Goal: Transaction & Acquisition: Purchase product/service

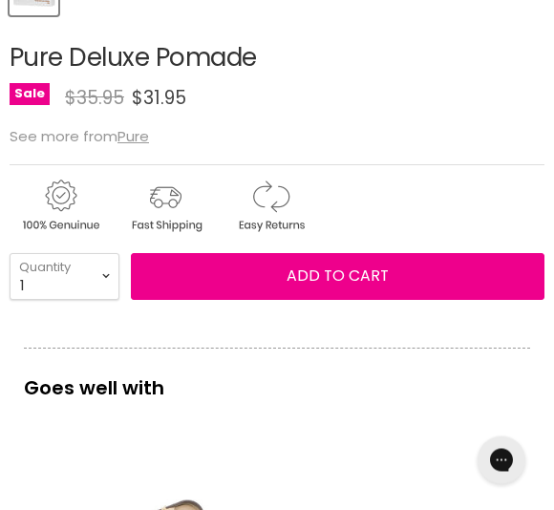
scroll to position [820, 0]
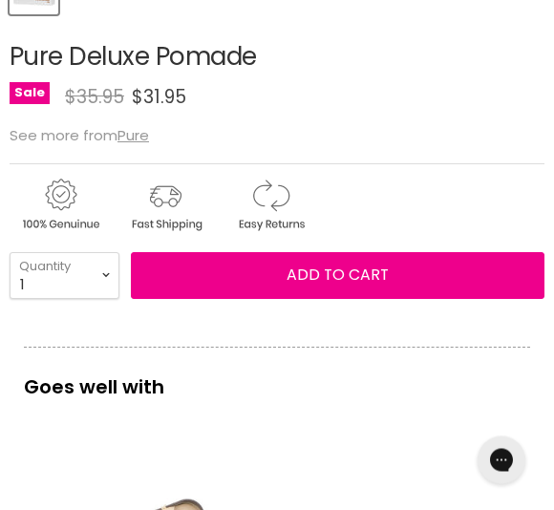
click at [398, 270] on button "Add to cart" at bounding box center [337, 276] width 413 height 46
click at [362, 282] on span "Add to cart" at bounding box center [337, 275] width 102 height 22
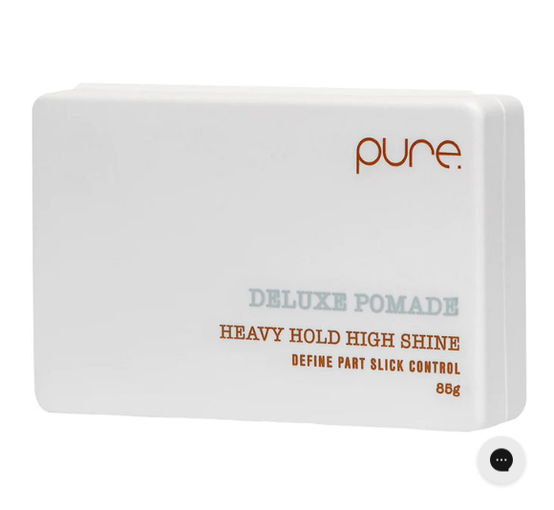
scroll to position [0, 0]
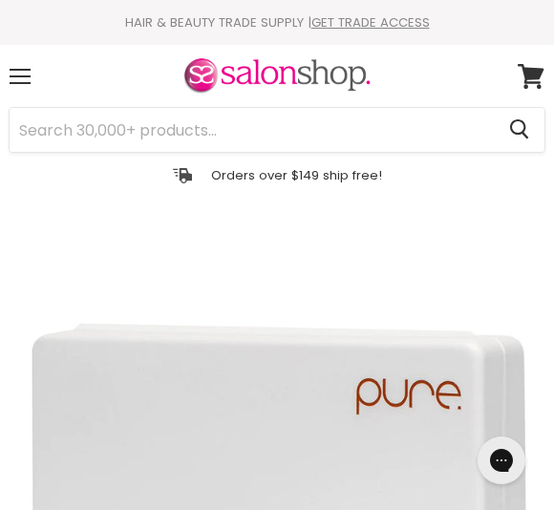
click at [33, 86] on div "Menu" at bounding box center [20, 76] width 40 height 44
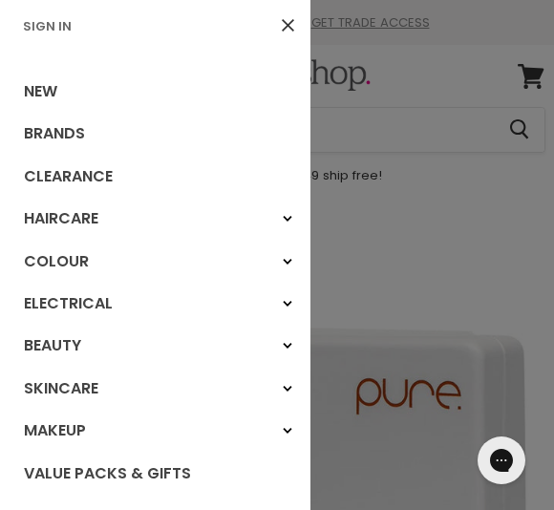
click at [243, 223] on link "Haircare" at bounding box center [155, 219] width 310 height 42
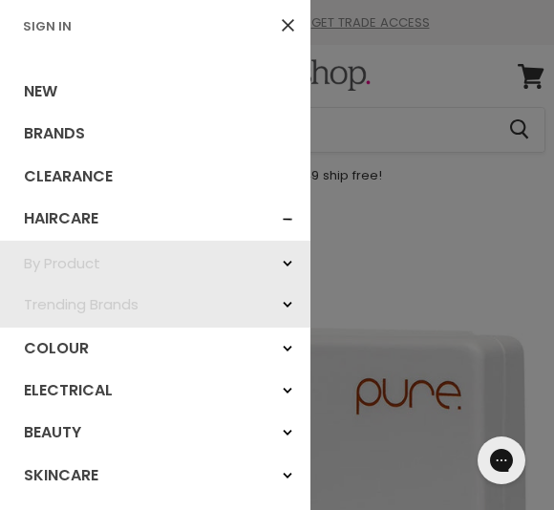
click at [97, 139] on link "Brands" at bounding box center [155, 134] width 310 height 42
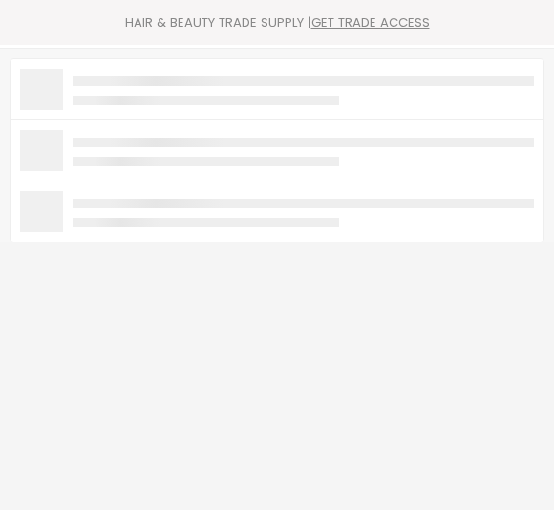
type input "Pure"
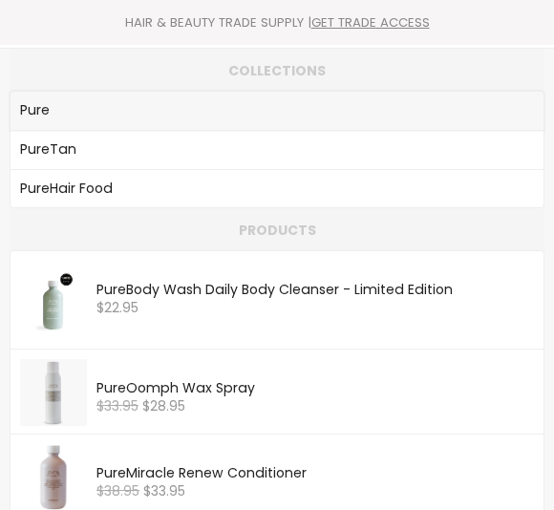
click at [68, 108] on link "Pure" at bounding box center [276, 110] width 513 height 27
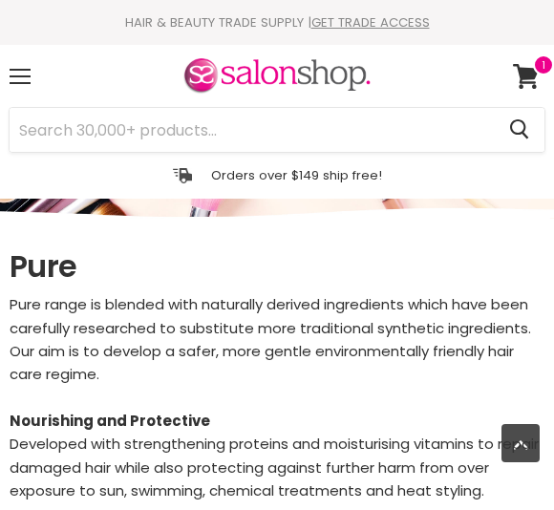
select select "manual"
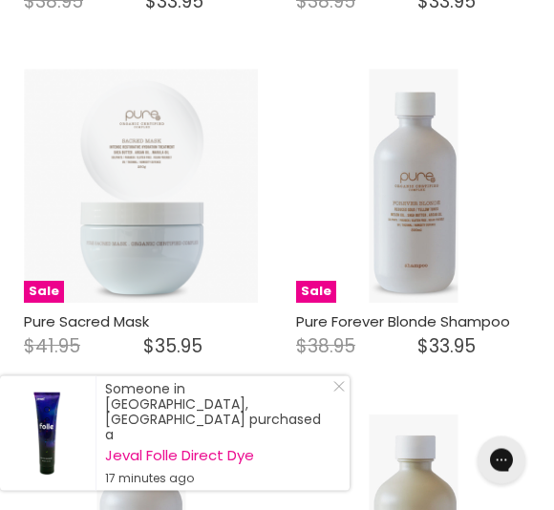
scroll to position [1208, 0]
click at [417, 196] on img "Main content" at bounding box center [412, 186] width 89 height 234
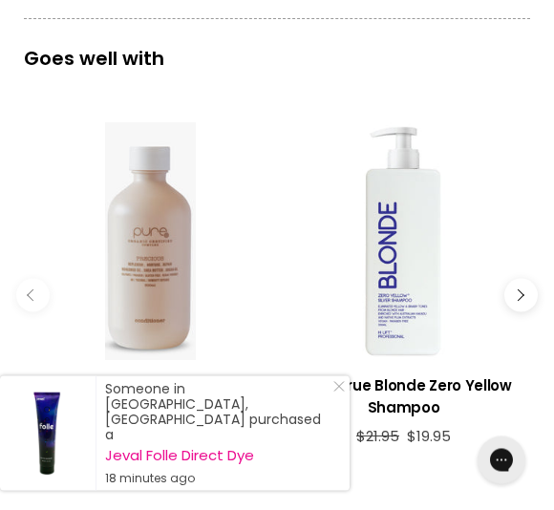
scroll to position [1212, 0]
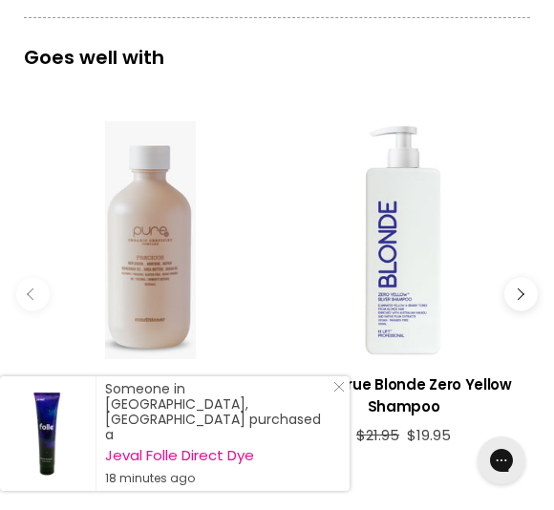
click at [421, 298] on div "Main content" at bounding box center [403, 240] width 238 height 238
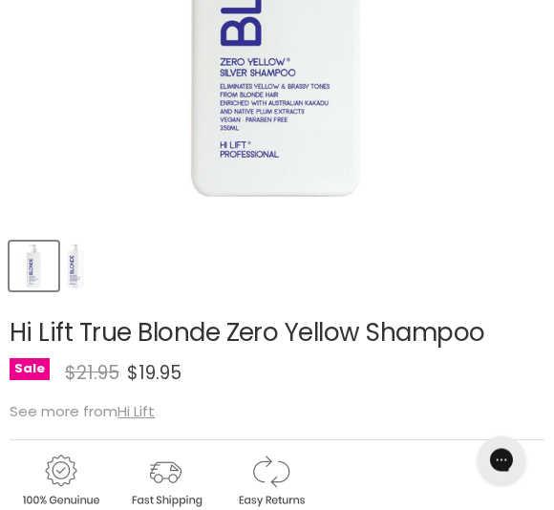
scroll to position [218, 0]
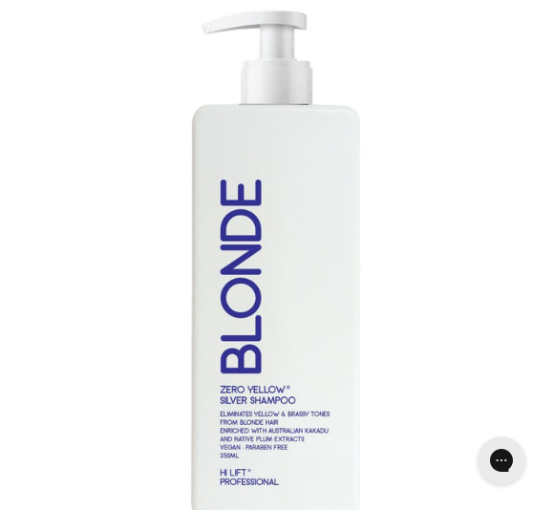
click at [308, 133] on img "Hi Lift True Blonde Zero Yellow Shampoo image. Click or Scroll to Zoom." at bounding box center [277, 267] width 534 height 534
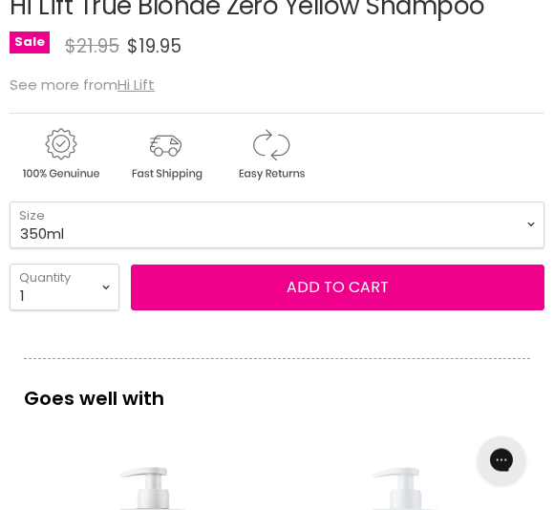
scroll to position [861, 0]
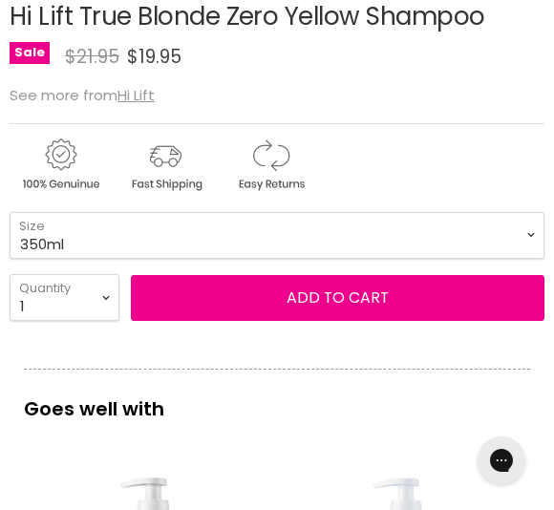
click at [427, 294] on button "Add to cart" at bounding box center [337, 298] width 413 height 46
click at [389, 302] on button "Add to cart" at bounding box center [337, 298] width 413 height 46
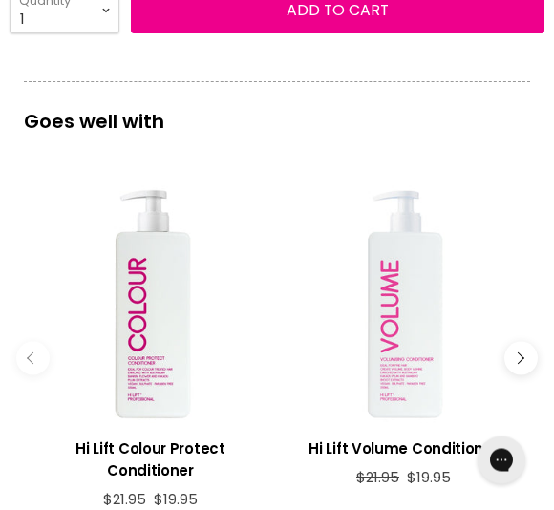
scroll to position [1148, 0]
click at [174, 419] on div "Main content" at bounding box center [150, 304] width 238 height 238
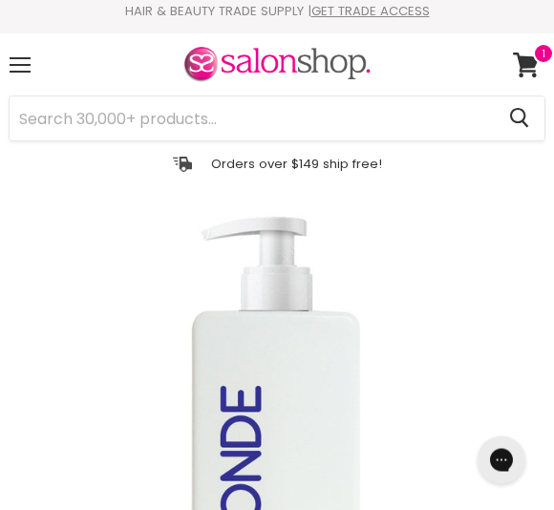
scroll to position [0, 0]
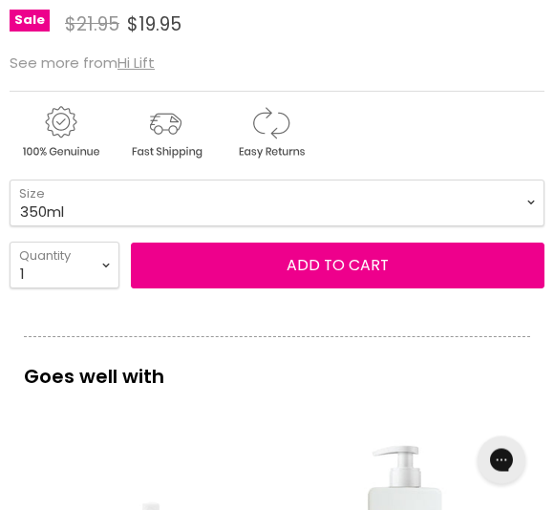
scroll to position [889, 0]
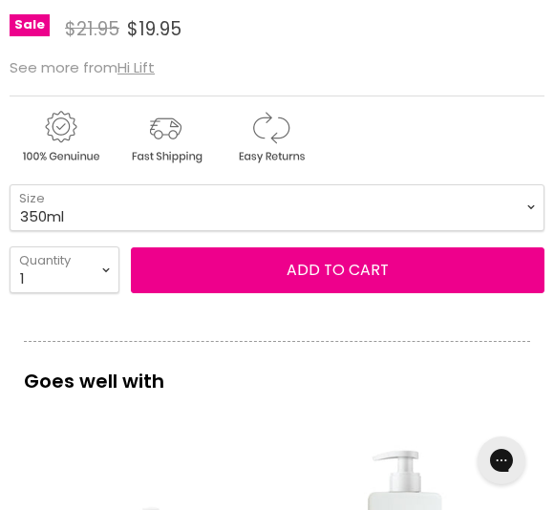
click at [387, 279] on span "Add to cart" at bounding box center [337, 270] width 102 height 22
click at [365, 280] on span "Add to cart" at bounding box center [337, 270] width 102 height 22
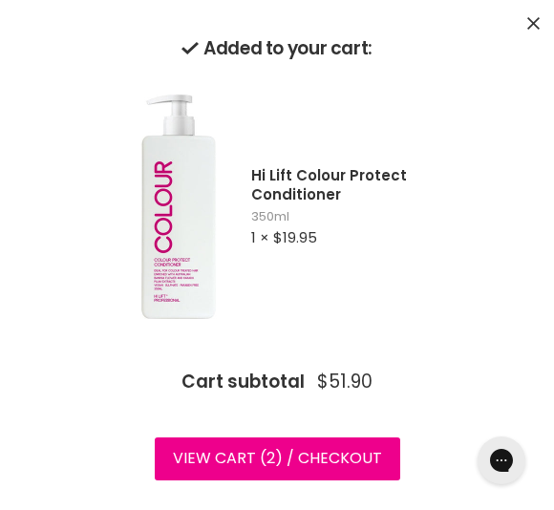
scroll to position [3647, 0]
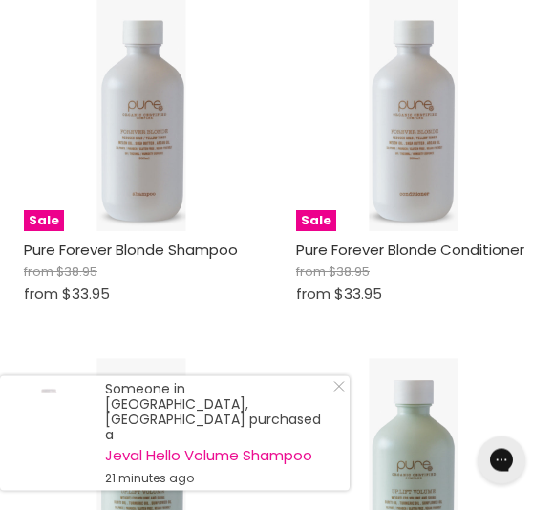
scroll to position [1494, 0]
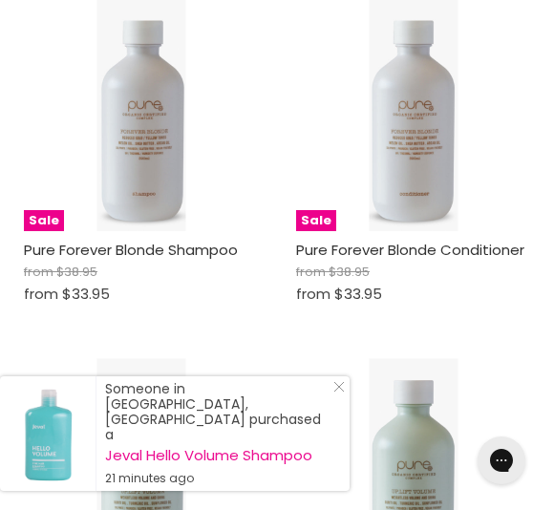
click at [150, 144] on img "Main content" at bounding box center [140, 114] width 89 height 234
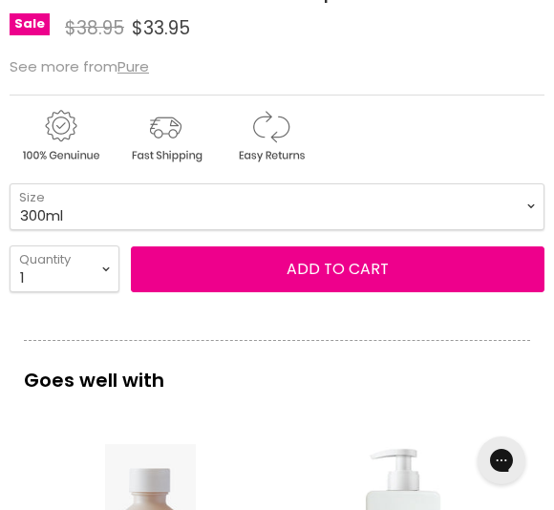
scroll to position [891, 0]
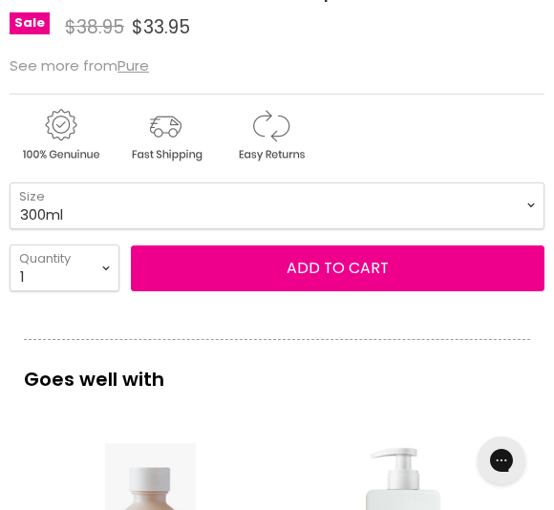
click at [391, 274] on button "Add to cart" at bounding box center [337, 268] width 413 height 46
click at [371, 273] on span "Add to cart" at bounding box center [337, 268] width 102 height 22
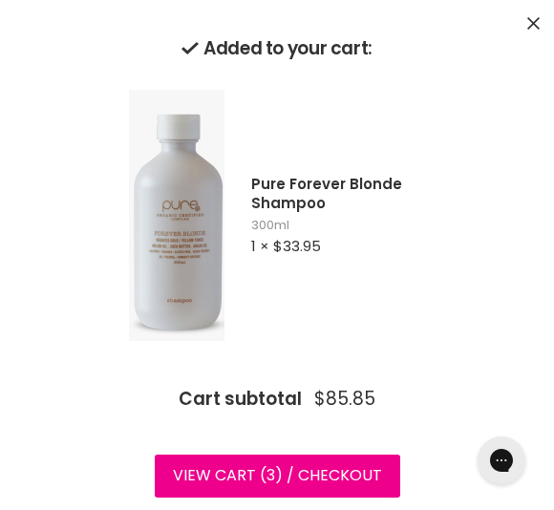
click at [350, 478] on link "View cart ( 3 ) / Checkout" at bounding box center [277, 475] width 245 height 42
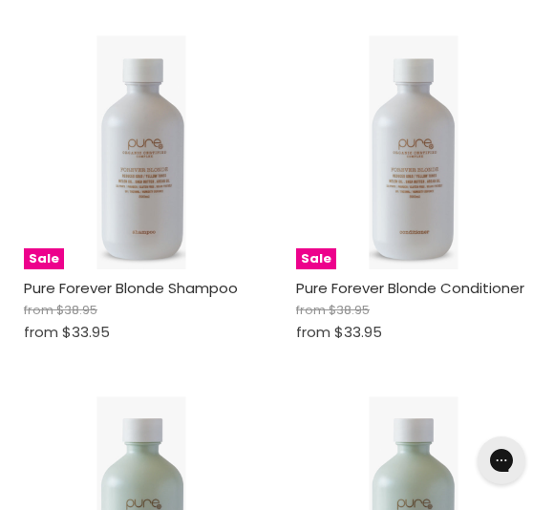
click at [430, 194] on img "Main content" at bounding box center [412, 152] width 89 height 234
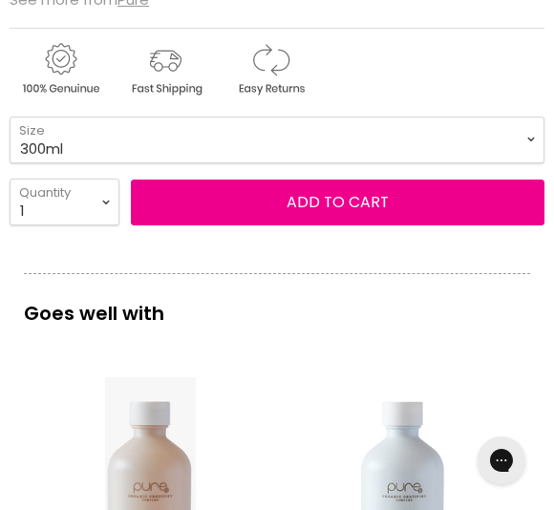
scroll to position [996, 0]
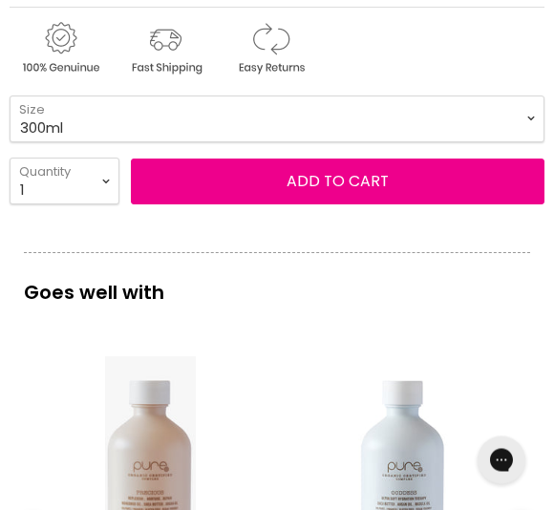
click at [375, 192] on span "Add to cart" at bounding box center [337, 182] width 102 height 22
click at [356, 182] on span "Add to cart" at bounding box center [337, 182] width 102 height 22
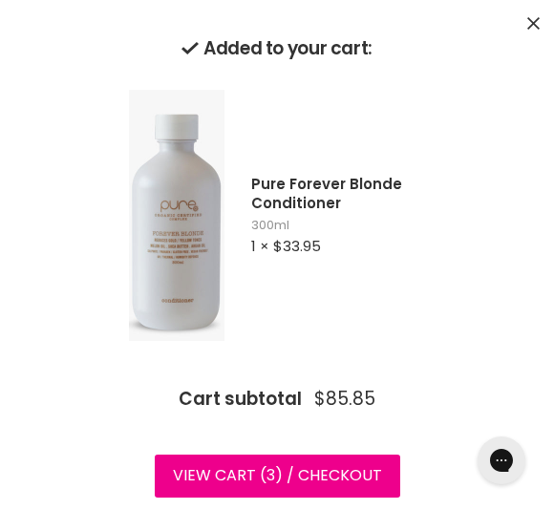
scroll to position [1282, 0]
click at [287, 473] on link "View cart ( 3 ) / Checkout" at bounding box center [277, 475] width 245 height 42
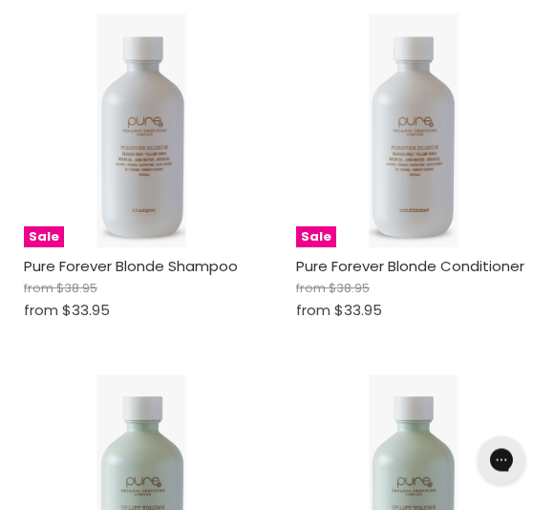
scroll to position [1477, 0]
click at [418, 140] on img "Main content" at bounding box center [412, 130] width 89 height 234
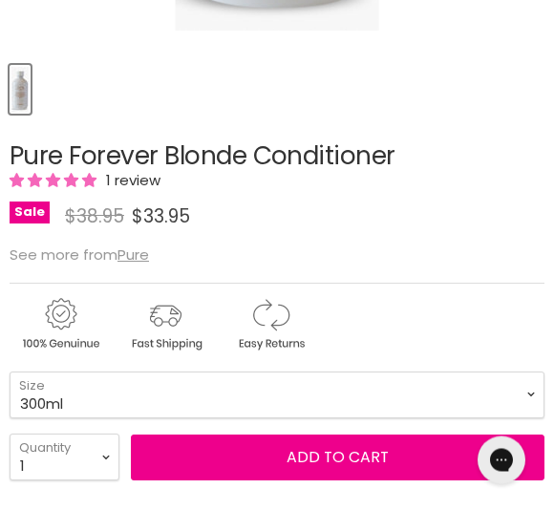
scroll to position [743, 0]
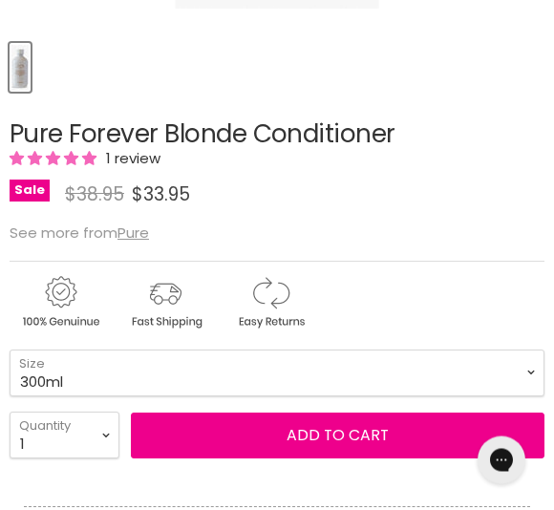
click at [329, 439] on span "Add to cart" at bounding box center [337, 436] width 102 height 22
click at [360, 443] on span "Add to cart" at bounding box center [337, 436] width 102 height 22
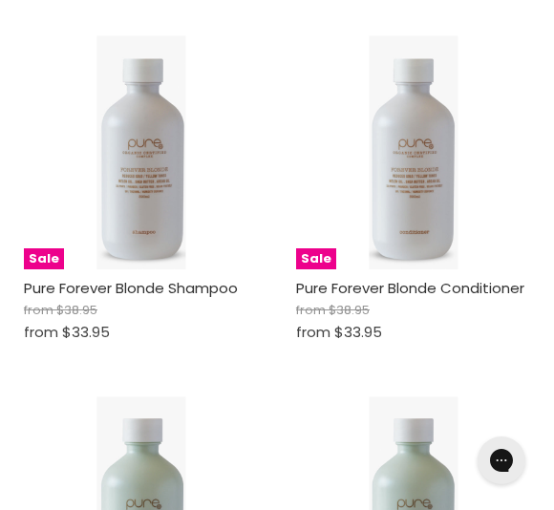
click at [442, 226] on img "Main content" at bounding box center [412, 152] width 89 height 234
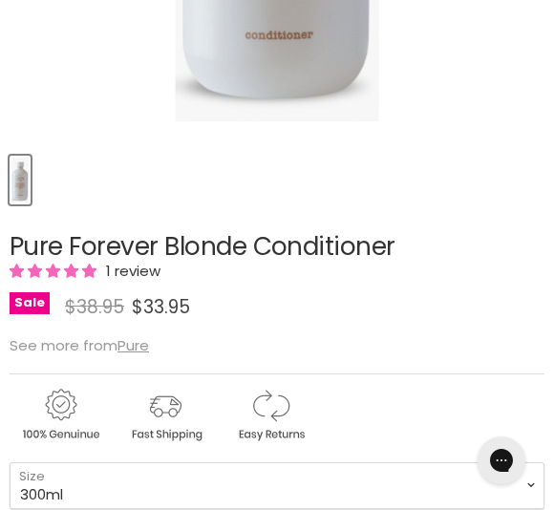
click at [139, 273] on span "1 review" at bounding box center [130, 271] width 60 height 20
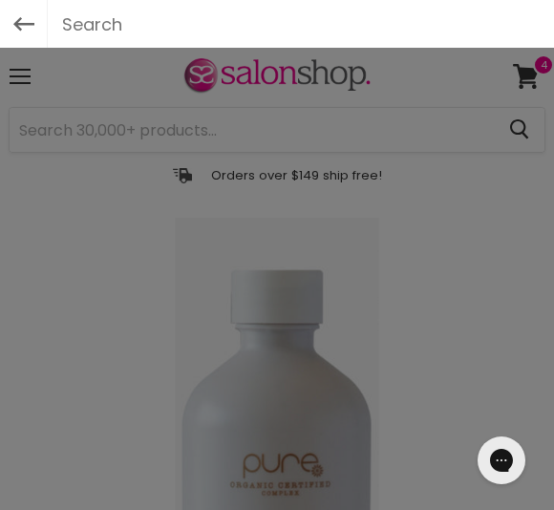
click at [238, 140] on div at bounding box center [277, 255] width 554 height 510
click at [122, 33] on input "text" at bounding box center [277, 24] width 458 height 48
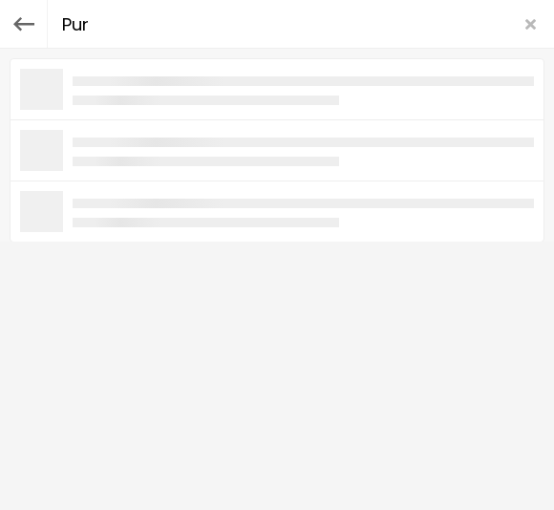
type input "Pure"
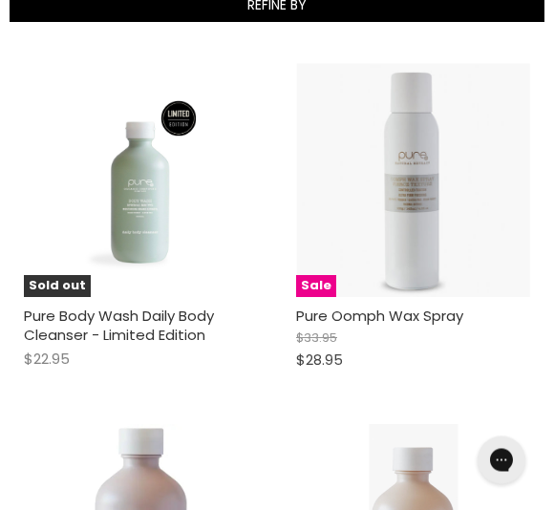
scroll to position [346, 0]
click at [421, 199] on img "Main content" at bounding box center [413, 180] width 234 height 234
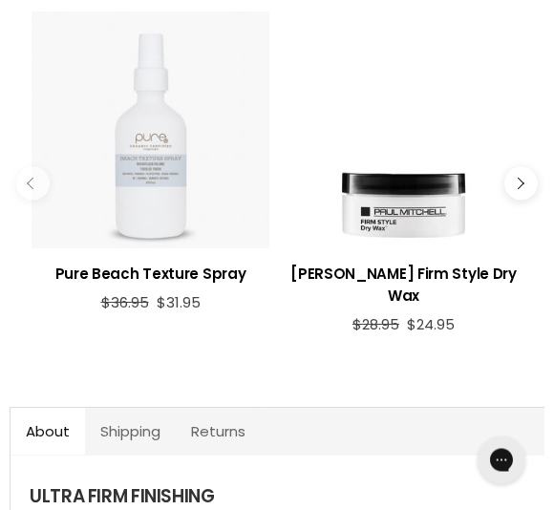
scroll to position [1261, 0]
click at [160, 197] on div "Main content" at bounding box center [150, 129] width 238 height 238
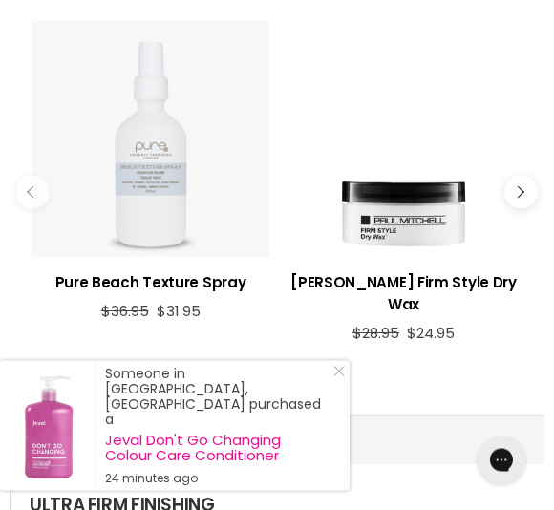
scroll to position [1252, 0]
click at [428, 294] on h3 "Paul Mitchell Firm Style Dry Wax" at bounding box center [403, 293] width 238 height 44
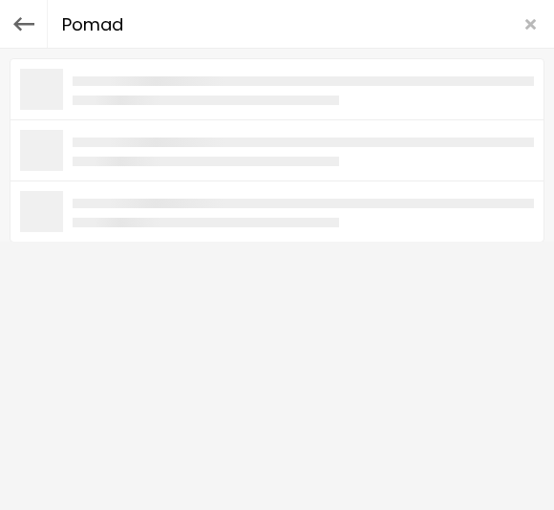
type input "Pomade"
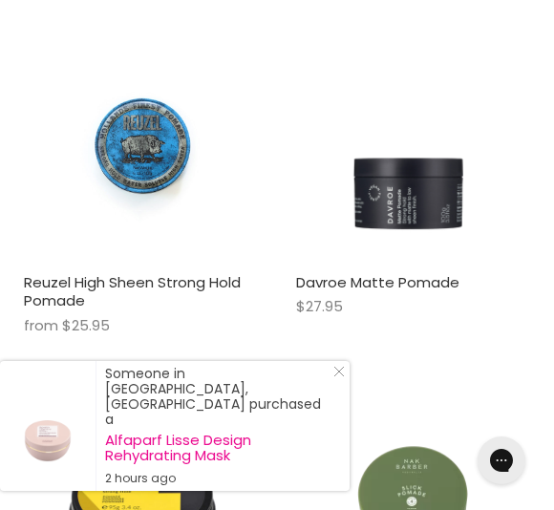
scroll to position [2193, 0]
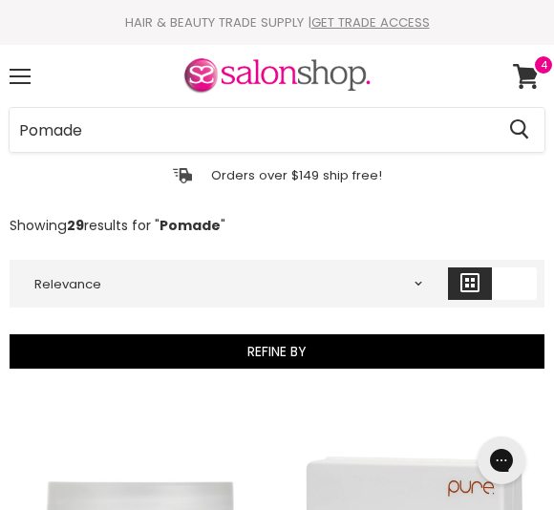
click at [532, 78] on icon at bounding box center [526, 76] width 26 height 25
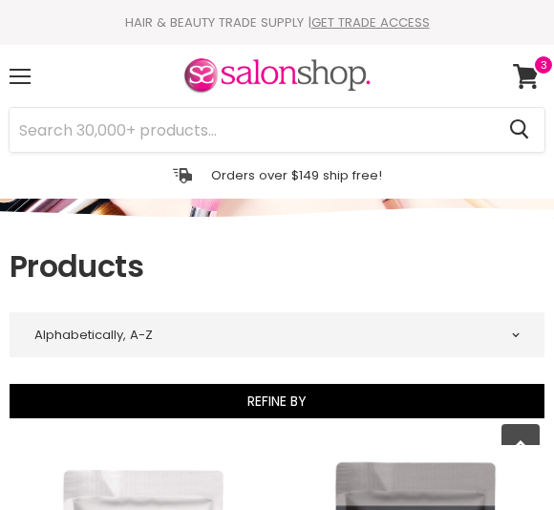
select select "title-ascending"
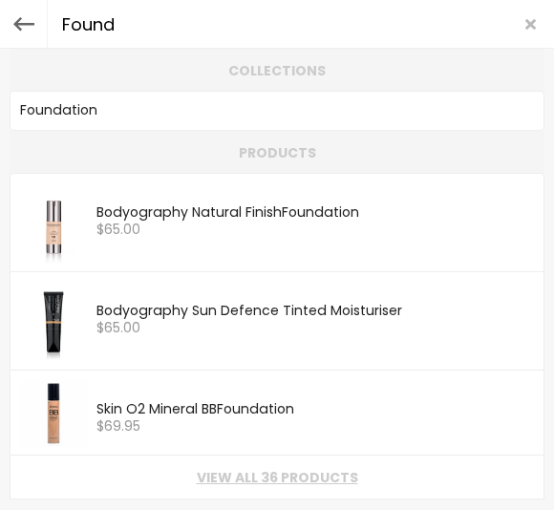
type input "Founda"
click at [104, 112] on link "Founda tion" at bounding box center [276, 110] width 513 height 27
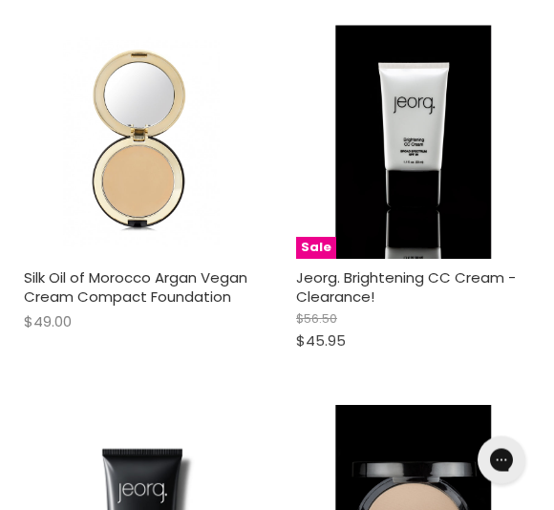
scroll to position [3716, 0]
click at [141, 270] on link "Silk Oil of Morocco Argan Vegan Cream Compact Foundation" at bounding box center [135, 286] width 223 height 39
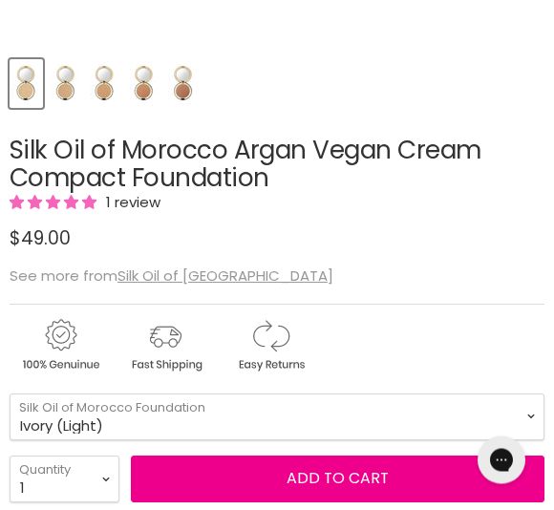
scroll to position [727, 0]
click at [138, 204] on span "1 review" at bounding box center [130, 202] width 60 height 20
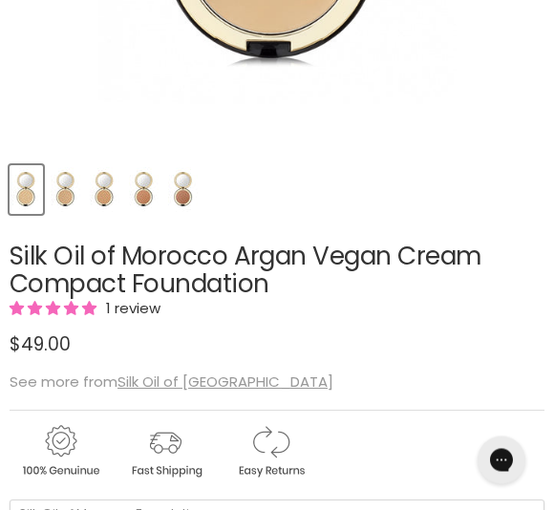
scroll to position [607, 0]
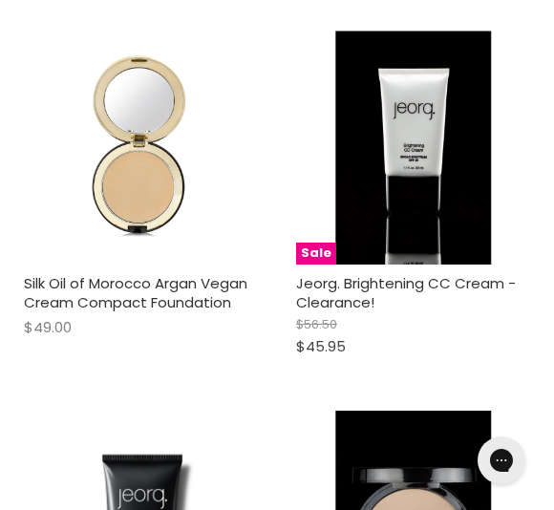
click at [164, 280] on link "Silk Oil of Morocco Argan Vegan Cream Compact Foundation" at bounding box center [135, 292] width 223 height 39
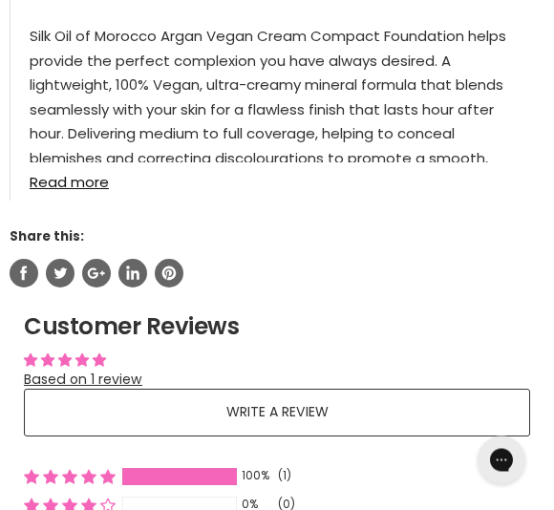
scroll to position [1831, 0]
click at [96, 190] on link "Read more" at bounding box center [277, 176] width 495 height 28
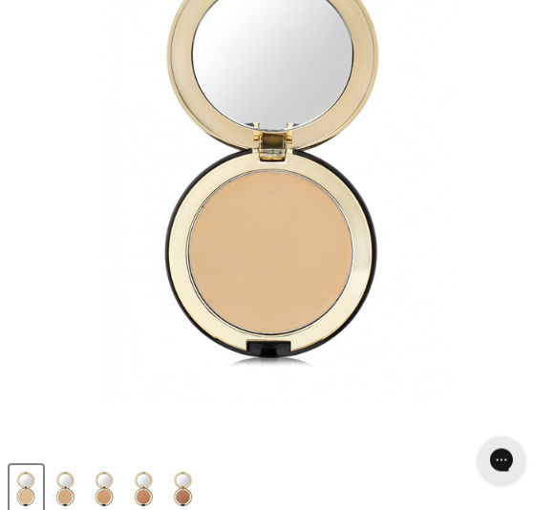
scroll to position [322, 0]
click at [283, 263] on img "Silk Oil of Morocco Argan Vegan Cream Compact Foundation image. Click or Scroll…" at bounding box center [276, 163] width 357 height 534
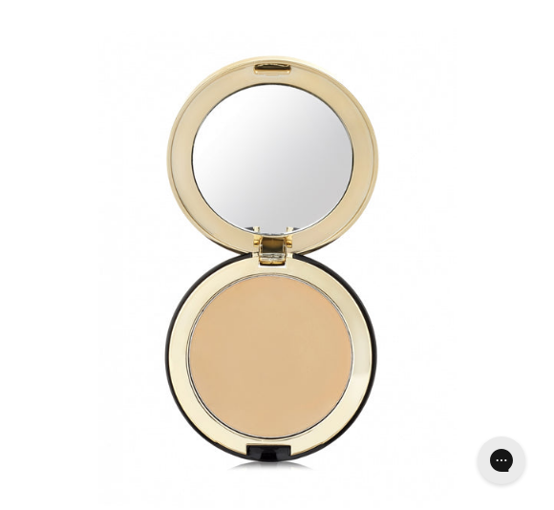
click at [310, 268] on img "Silk Oil of Morocco Argan Vegan Cream Compact Foundation image. Click or Scroll…" at bounding box center [276, 267] width 357 height 534
click at [290, 343] on img "Silk Oil of Morocco Argan Vegan Cream Compact Foundation image. Click or Scroll…" at bounding box center [276, 267] width 357 height 534
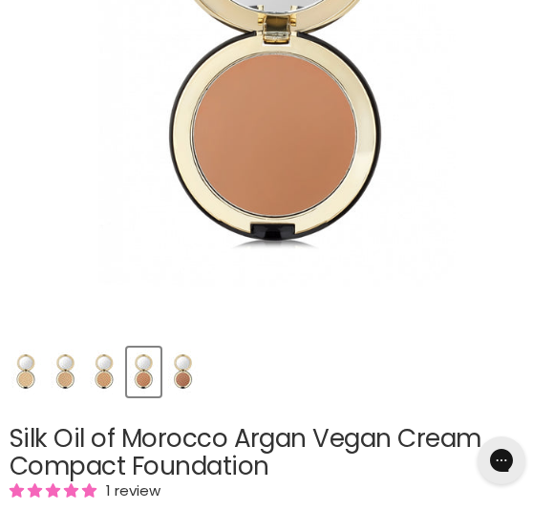
scroll to position [550, 0]
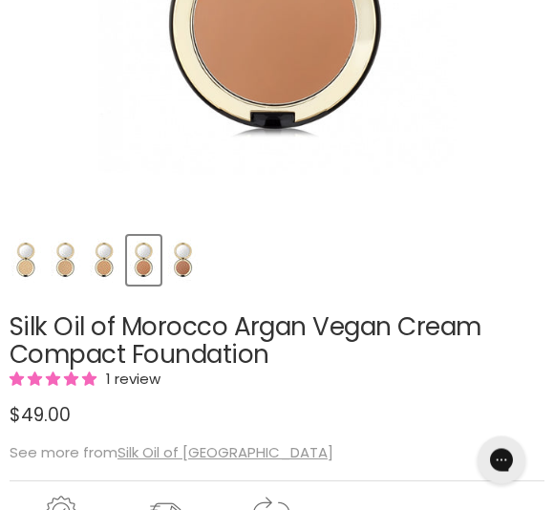
click at [19, 276] on img "Product thumbnails" at bounding box center [26, 261] width 30 height 45
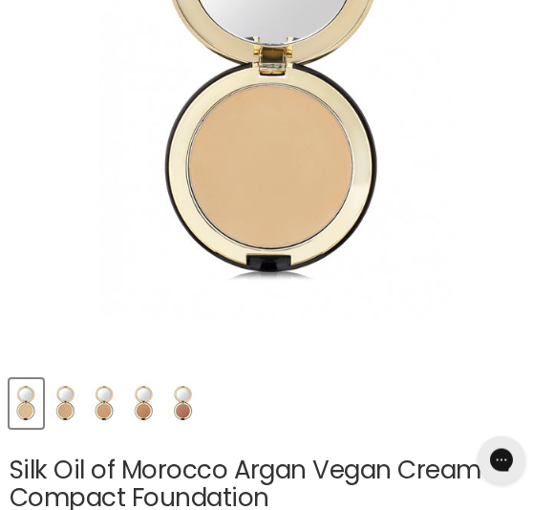
scroll to position [437, 0]
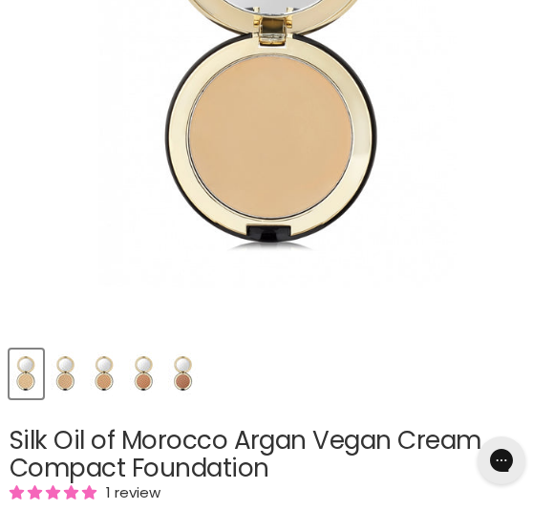
click at [59, 388] on img "Product thumbnails" at bounding box center [66, 373] width 30 height 45
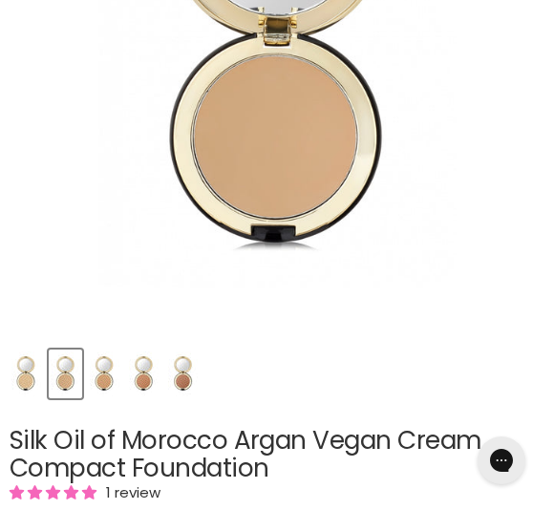
click at [115, 388] on img "Product thumbnails" at bounding box center [105, 373] width 30 height 45
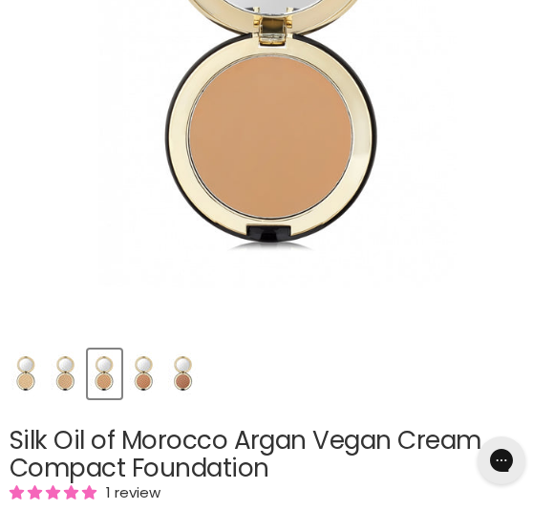
click at [151, 385] on img "Product thumbnails" at bounding box center [144, 373] width 30 height 45
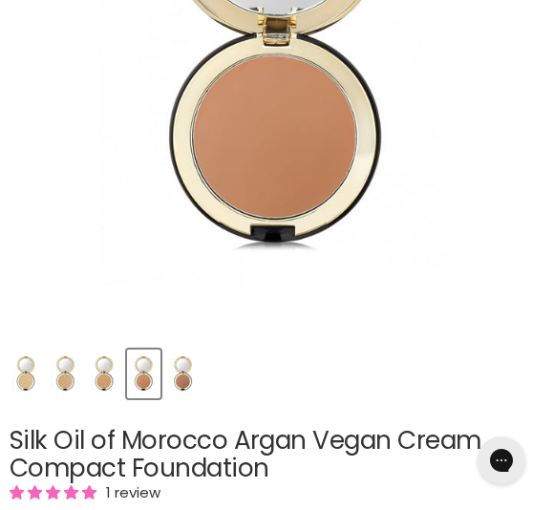
click at [189, 386] on img "Product thumbnails" at bounding box center [183, 373] width 30 height 45
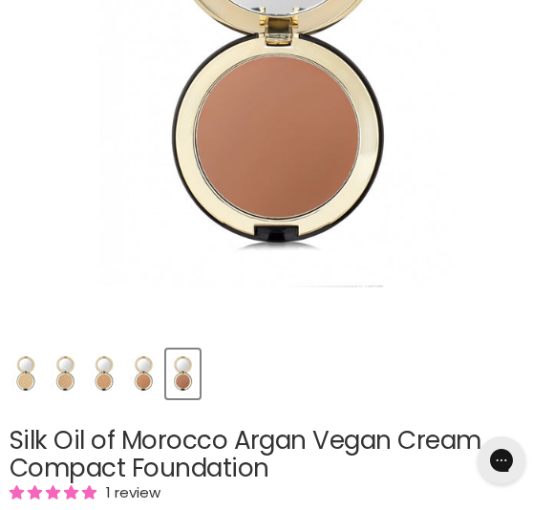
click at [38, 383] on img "Product thumbnails" at bounding box center [26, 373] width 30 height 45
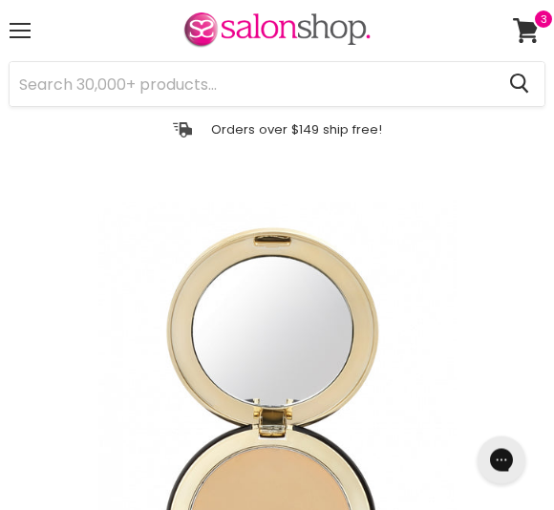
scroll to position [0, 0]
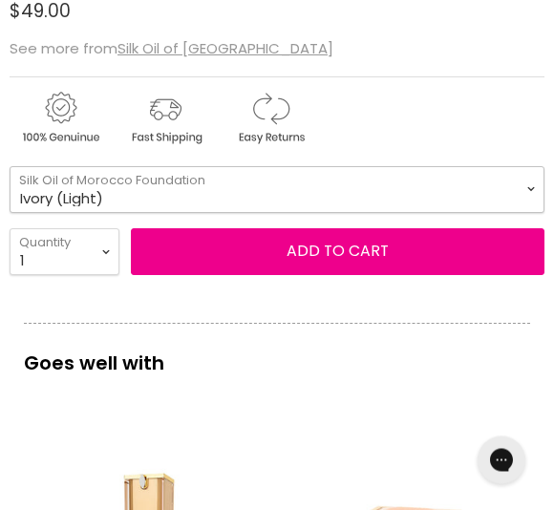
click at [514, 192] on select "Ivory (Light) Cream (Medium - Light) Beige (Medium) Tan (Medium - Dark) Dark Ta…" at bounding box center [277, 190] width 534 height 47
select select "Cream (Medium - Light)"
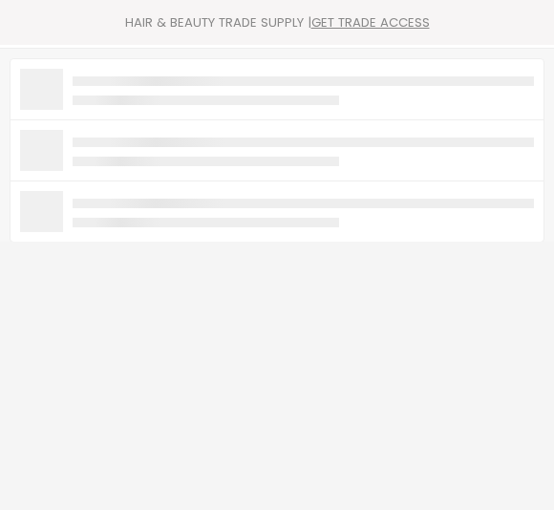
type input "Lipstick"
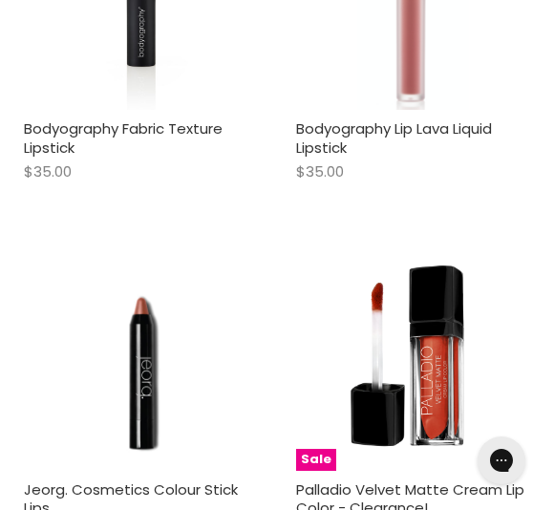
scroll to position [367, 0]
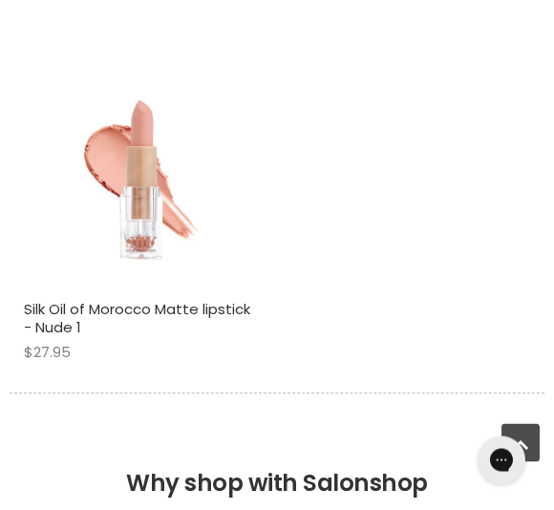
scroll to position [7011, 0]
click at [137, 176] on img "Main content" at bounding box center [141, 173] width 234 height 234
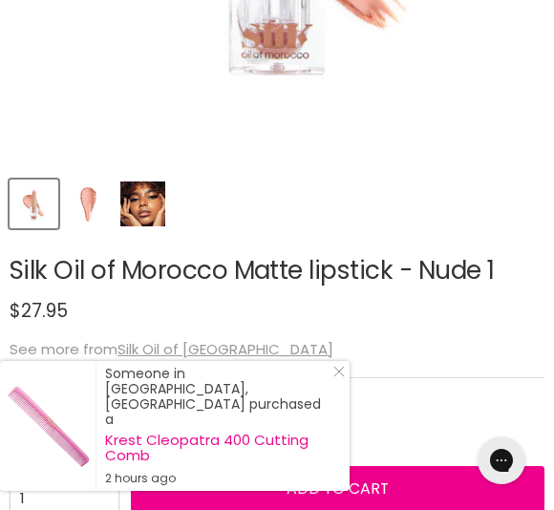
scroll to position [610, 0]
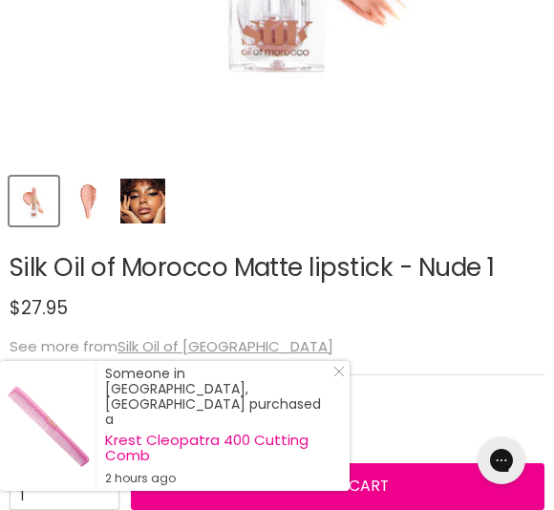
click at [147, 221] on img "Product thumbnails" at bounding box center [142, 200] width 45 height 45
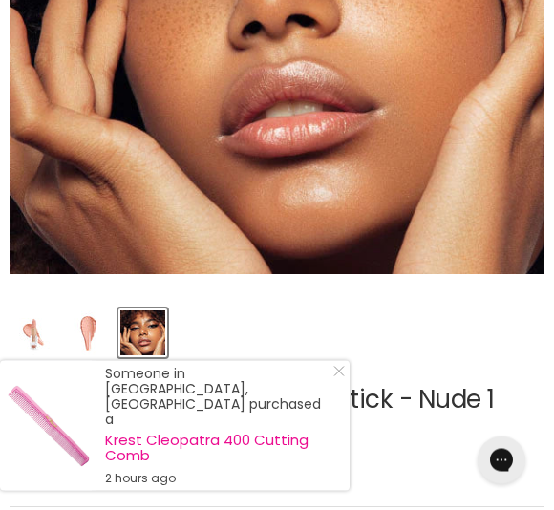
scroll to position [477, 0]
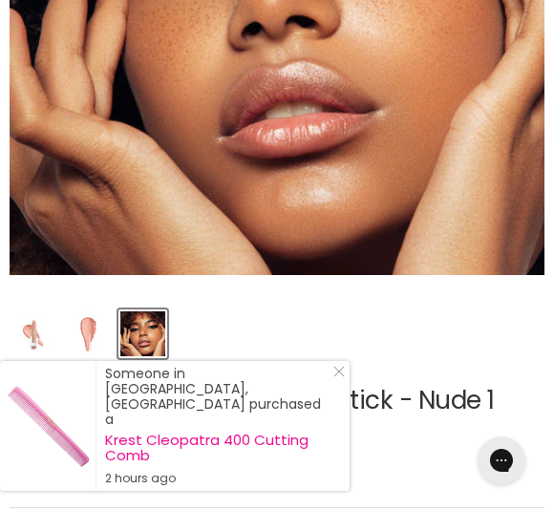
click at [84, 339] on img "Product thumbnails" at bounding box center [88, 333] width 45 height 45
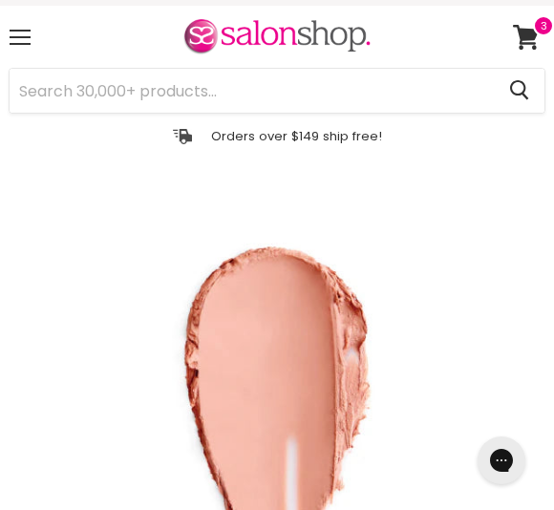
scroll to position [0, 0]
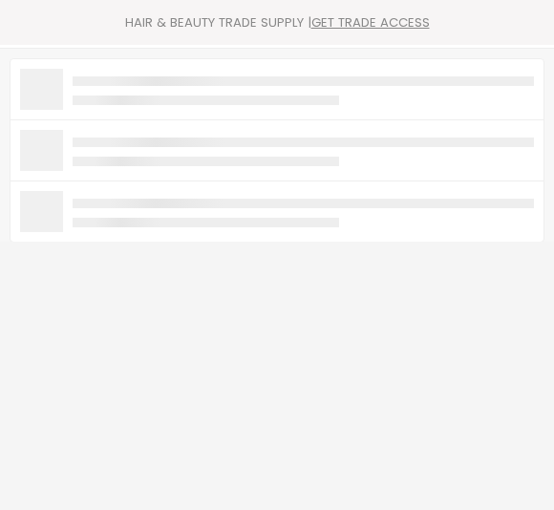
type input "Lip"
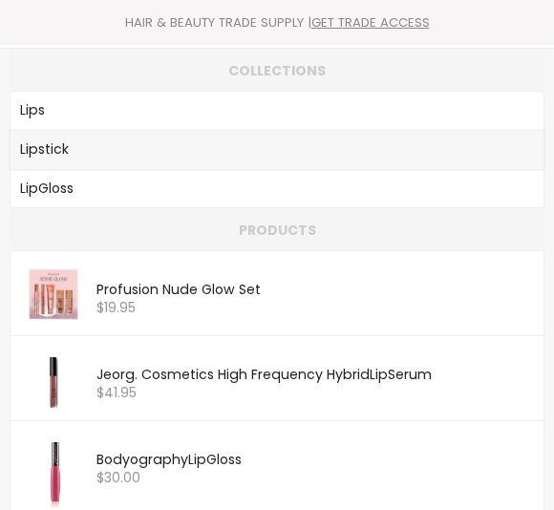
click at [115, 144] on link "Lip stick" at bounding box center [276, 149] width 513 height 27
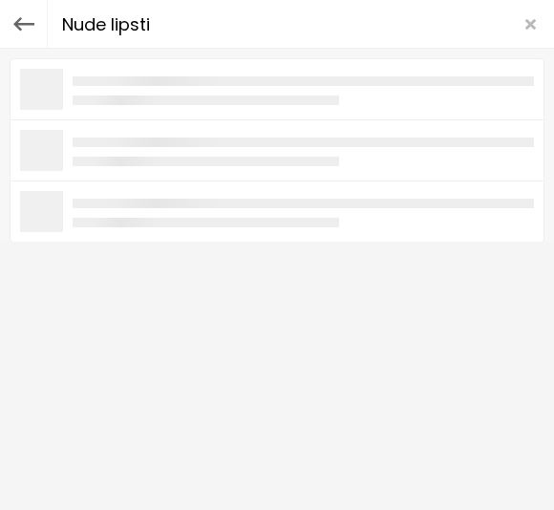
type input "Nude lipstic"
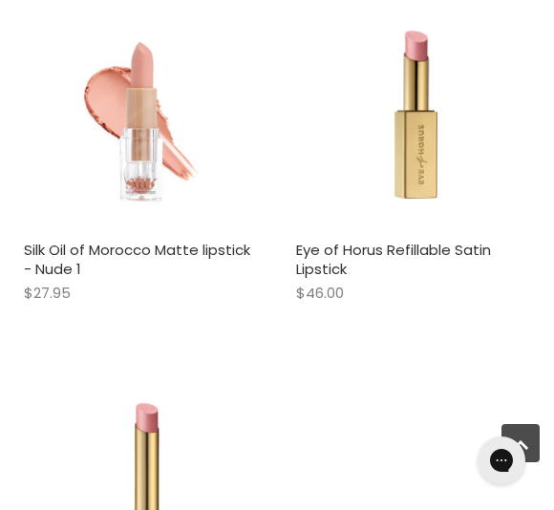
scroll to position [397, 0]
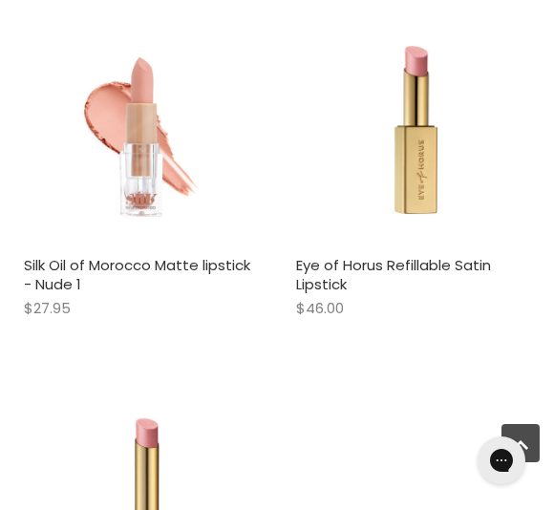
click at [140, 192] on img "Main content" at bounding box center [141, 129] width 234 height 234
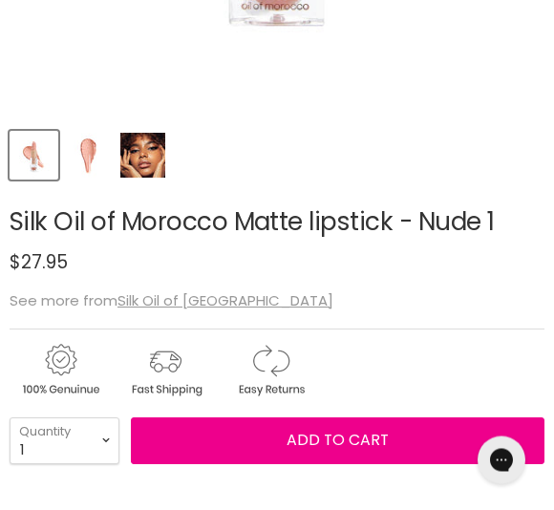
scroll to position [656, 0]
click at [368, 451] on span "Add to cart" at bounding box center [337, 440] width 102 height 22
click at [349, 447] on span "Add to cart" at bounding box center [337, 440] width 102 height 22
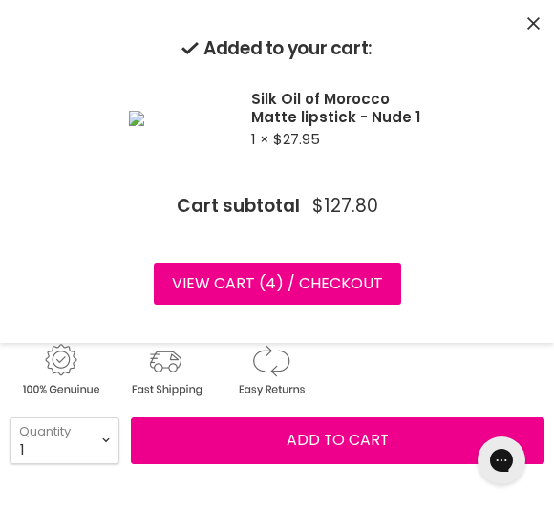
click at [359, 283] on link "View cart ( 4 ) / Checkout" at bounding box center [277, 283] width 247 height 42
